Goal: Communication & Community: Answer question/provide support

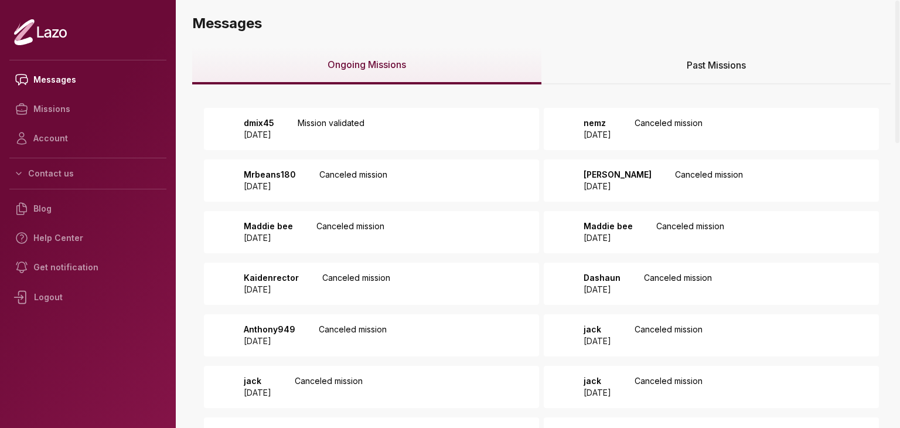
click at [364, 118] on p "Mission validated" at bounding box center [331, 128] width 67 height 23
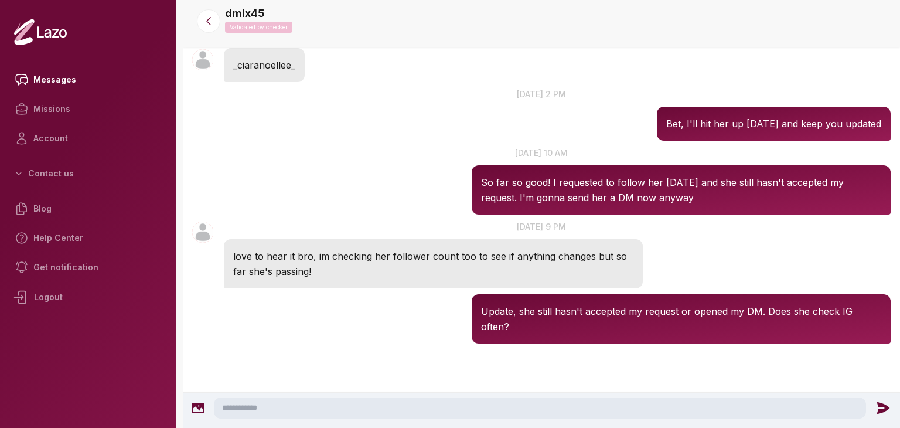
scroll to position [353, 0]
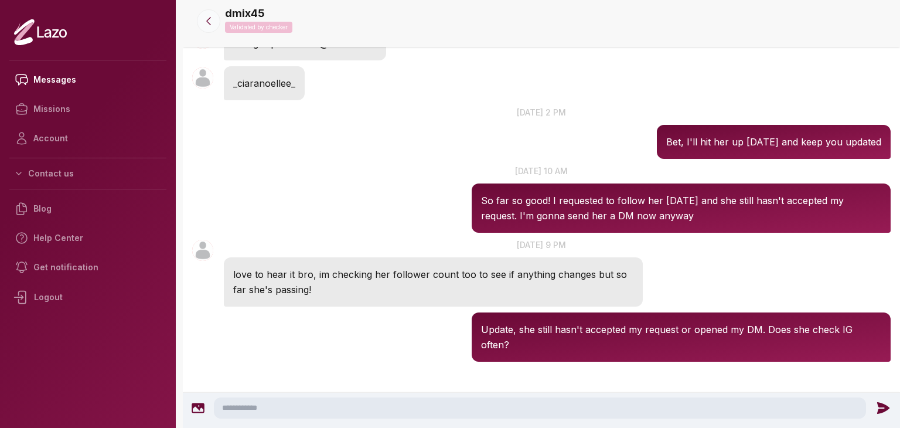
click at [211, 20] on icon at bounding box center [209, 21] width 12 height 12
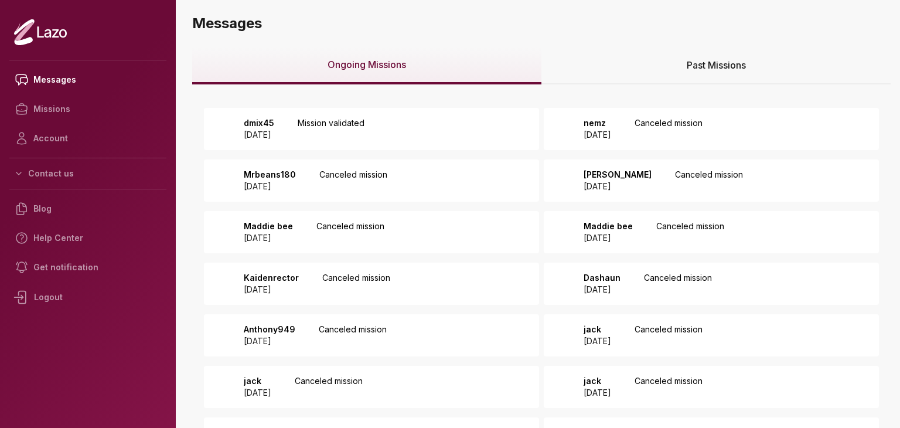
click at [624, 63] on div "Past Missions" at bounding box center [715, 65] width 349 height 37
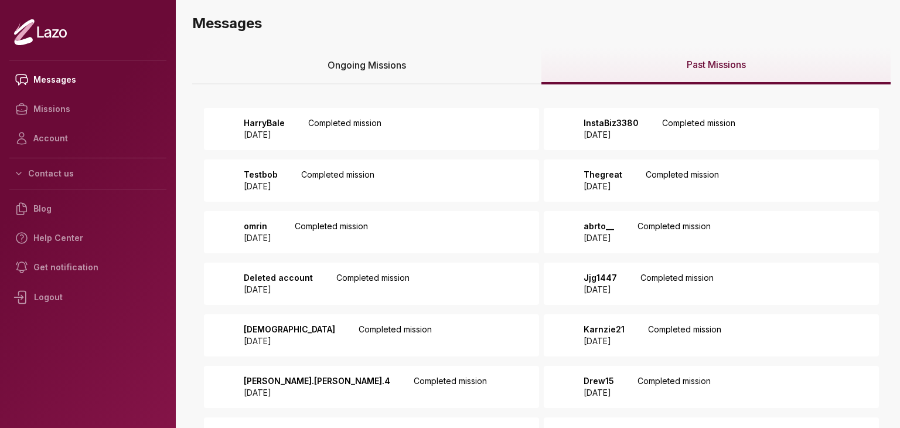
click at [473, 119] on div "HarryBale 2025 August 12 Completed mission" at bounding box center [371, 129] width 335 height 42
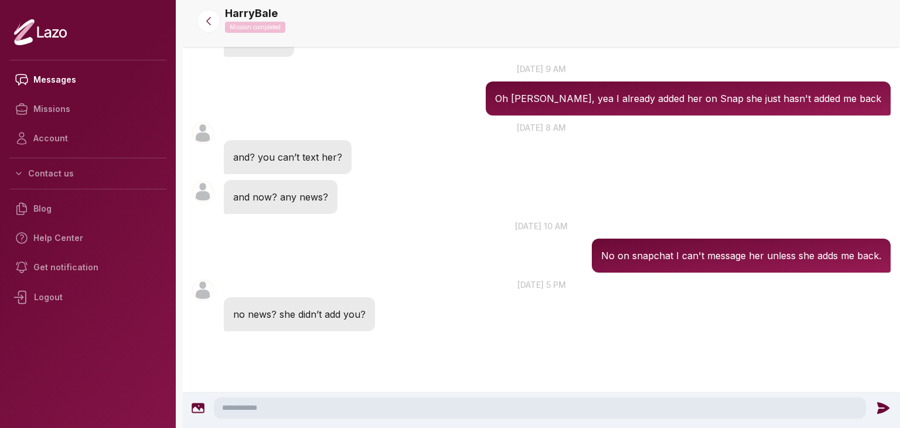
scroll to position [1244, 0]
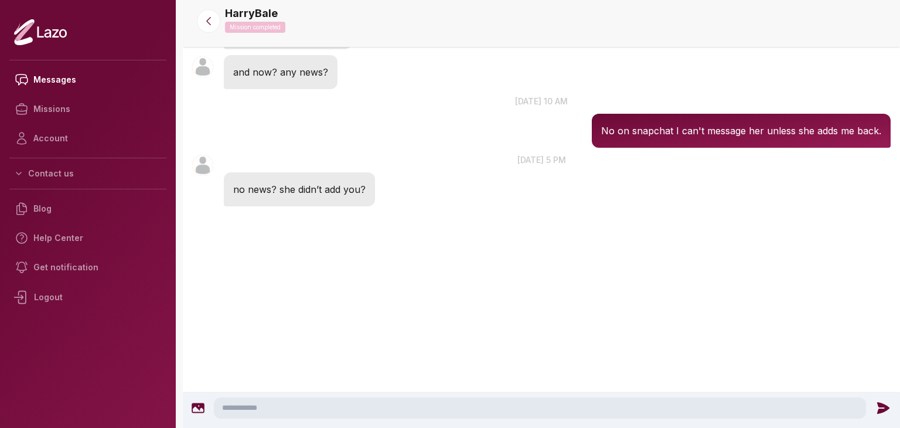
click at [328, 397] on textarea at bounding box center [540, 407] width 652 height 21
type textarea "**********"
click at [879, 405] on icon at bounding box center [885, 408] width 12 height 12
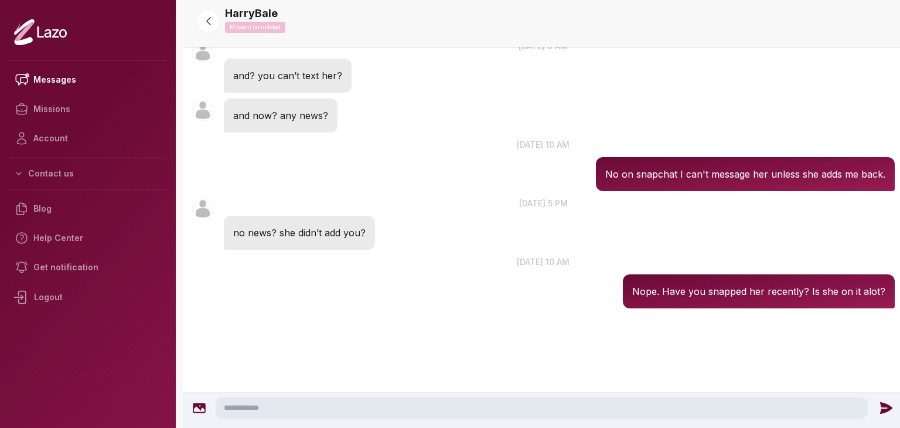
scroll to position [1177, 0]
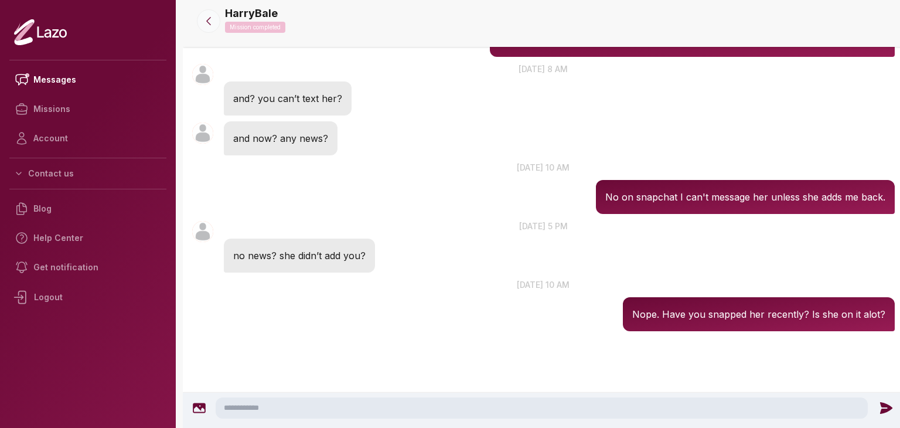
click at [207, 22] on icon at bounding box center [209, 21] width 12 height 12
